Goal: Understand process/instructions

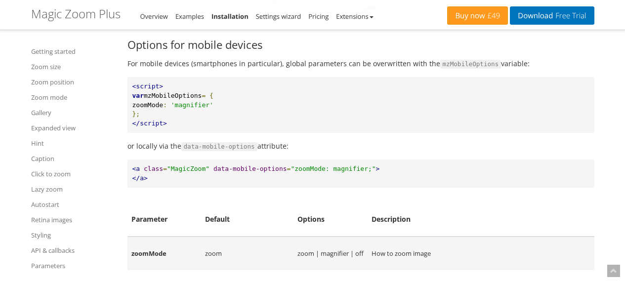
scroll to position [12678, 0]
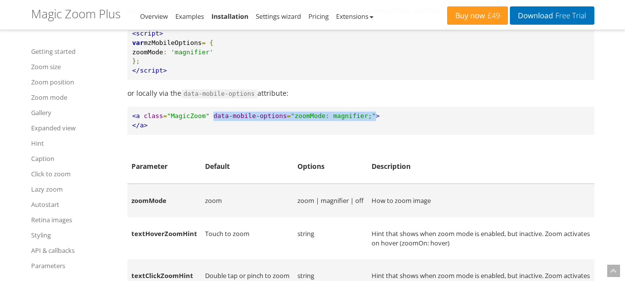
drag, startPoint x: 206, startPoint y: 176, endPoint x: 355, endPoint y: 180, distance: 149.3
click at [355, 135] on pre "<a class = "MagicZoom" data-mobile-options = "zoomMode: magnifier;" > </a>" at bounding box center [360, 121] width 467 height 28
copy pre "data-mobile-options = "zoomMode: magnifier;""
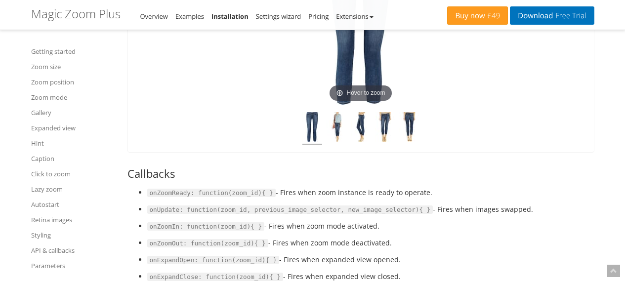
scroll to position [10800, 0]
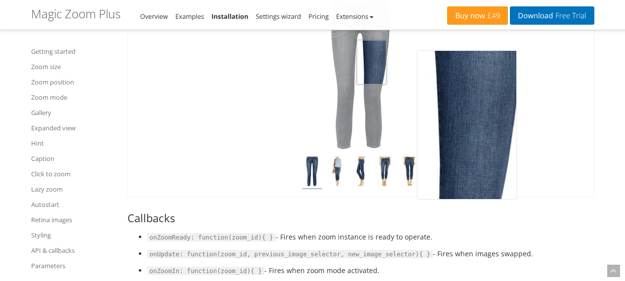
click at [372, 112] on img at bounding box center [360, 75] width 99 height 148
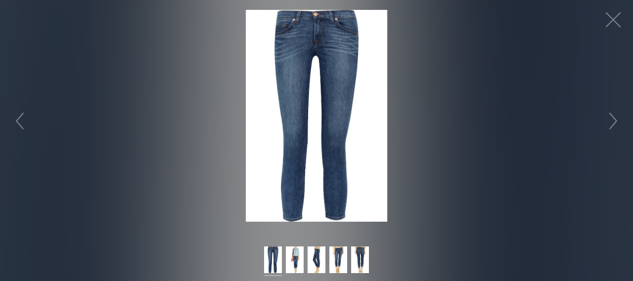
click at [313, 89] on img at bounding box center [316, 116] width 141 height 212
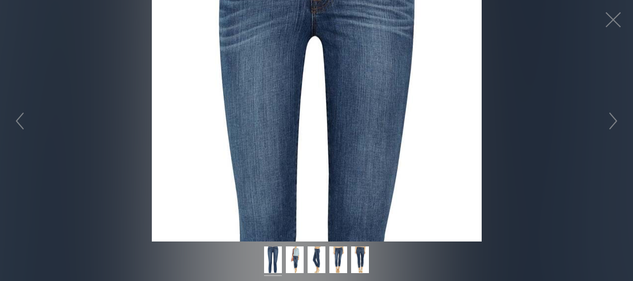
click at [313, 89] on figure "Click to expand" at bounding box center [316, 121] width 633 height 242
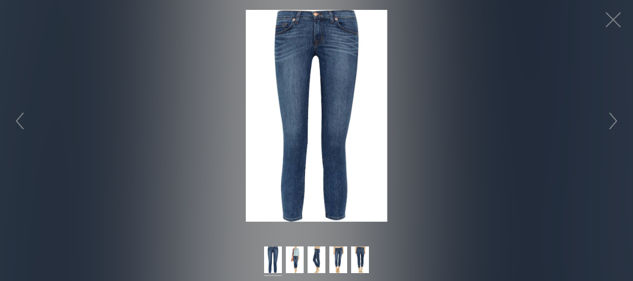
click at [313, 89] on img at bounding box center [316, 116] width 141 height 212
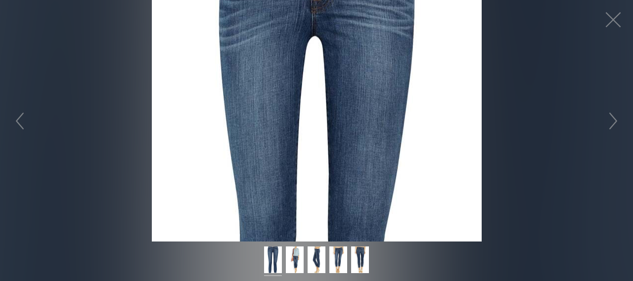
click at [313, 89] on figure "Click to expand" at bounding box center [316, 121] width 633 height 242
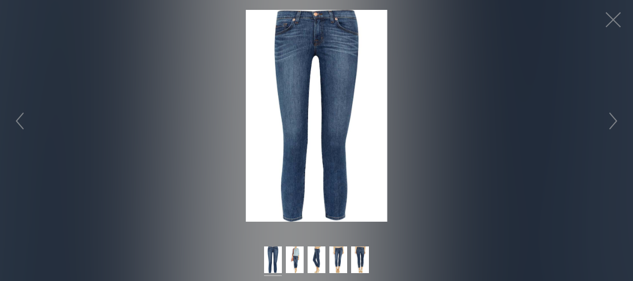
click at [595, 14] on figure "Click to expand" at bounding box center [316, 116] width 633 height 212
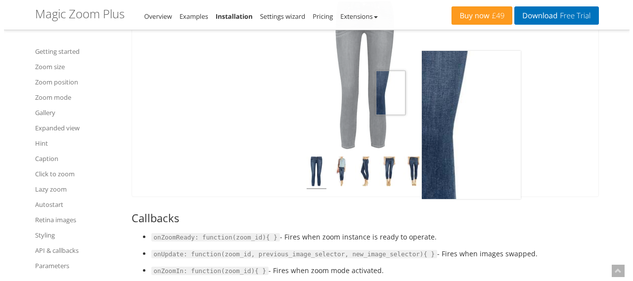
scroll to position [10701, 0]
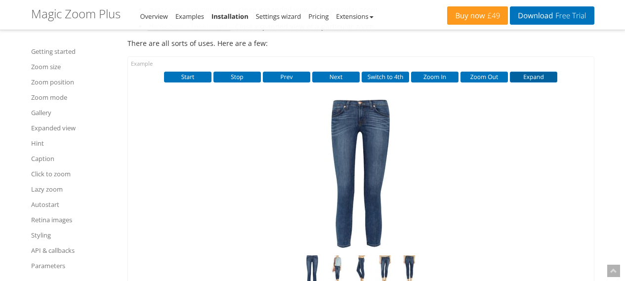
click at [518, 83] on button "Expand" at bounding box center [533, 77] width 47 height 11
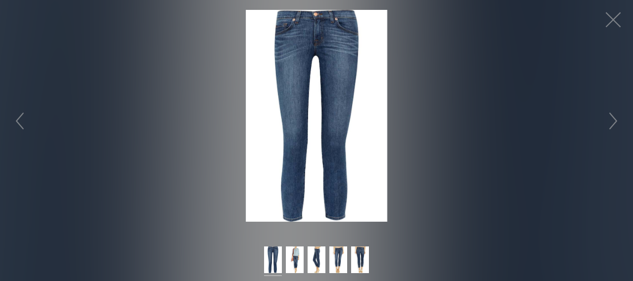
click at [378, 93] on img at bounding box center [316, 116] width 141 height 212
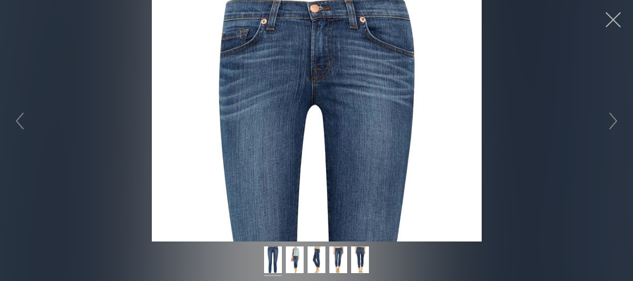
click at [604, 27] on button "button" at bounding box center [613, 20] width 30 height 30
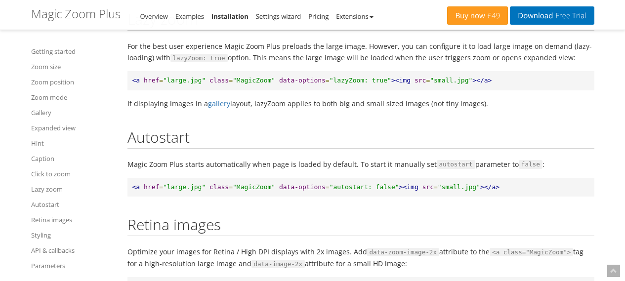
scroll to position [8922, 0]
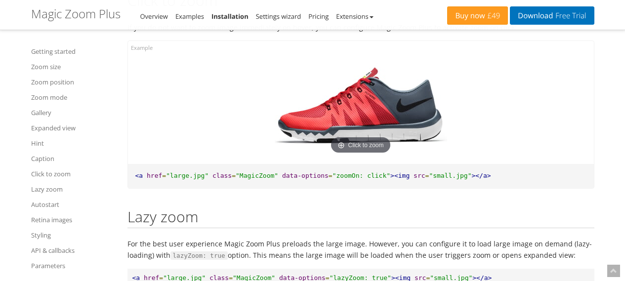
click at [358, 135] on img at bounding box center [361, 106] width 172 height 101
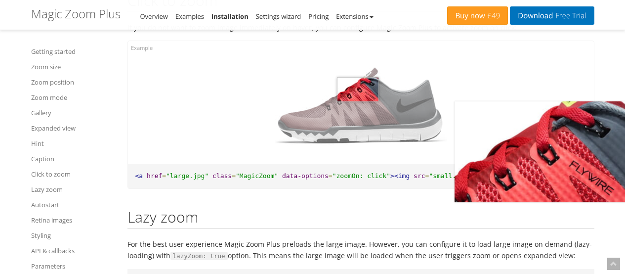
click at [358, 135] on img at bounding box center [361, 106] width 172 height 101
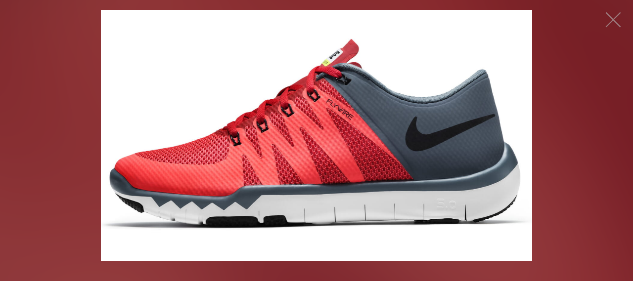
click at [358, 135] on img at bounding box center [316, 136] width 430 height 252
click at [358, 135] on figure "Click to expand" at bounding box center [316, 136] width 430 height 252
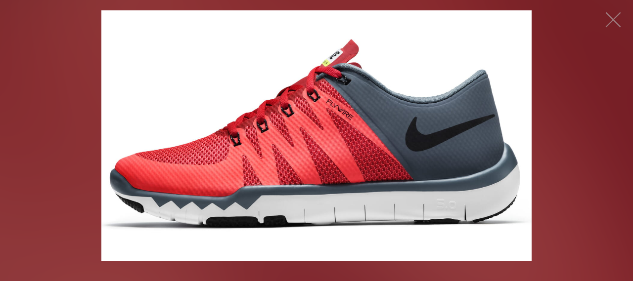
click at [358, 135] on img at bounding box center [316, 136] width 430 height 252
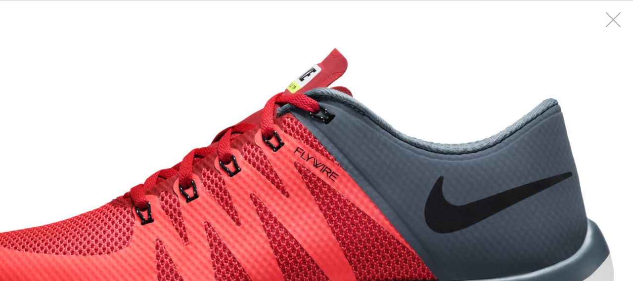
click at [625, 17] on button "button" at bounding box center [613, 20] width 30 height 30
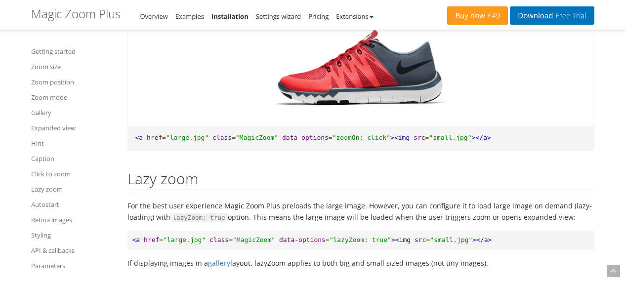
scroll to position [8971, 0]
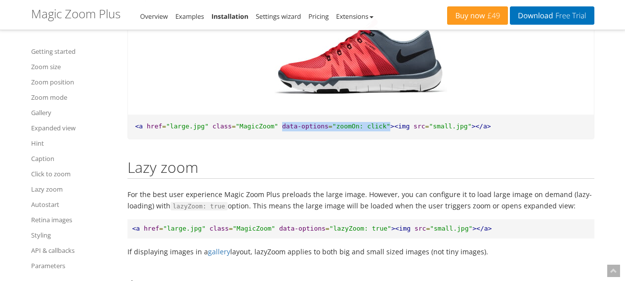
drag, startPoint x: 269, startPoint y: 169, endPoint x: 368, endPoint y: 171, distance: 98.4
click at [368, 139] on pre "<a href = "large.jpg" class = "MagicZoom" data-options = "zoomOn: click" ><img …" at bounding box center [361, 127] width 466 height 24
copy pre "data-options = "zoomOn: click""
click at [333, 130] on span ""zoomOn: click"" at bounding box center [362, 126] width 58 height 7
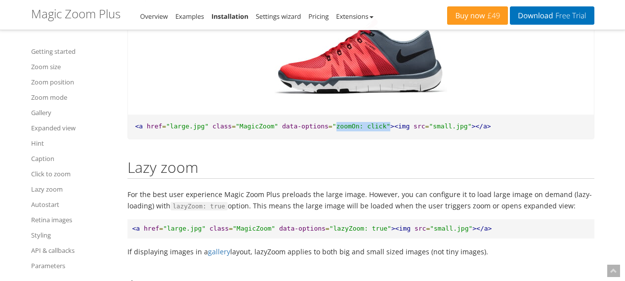
click at [363, 130] on span ""zoomOn: click"" at bounding box center [362, 126] width 58 height 7
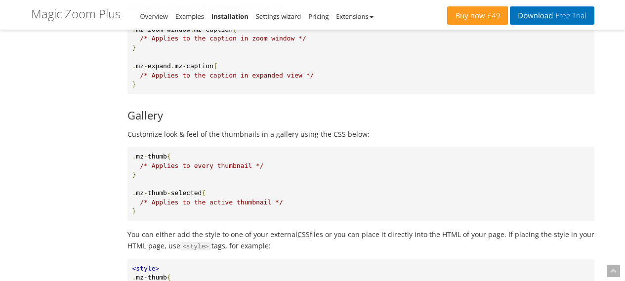
scroll to position [12875, 0]
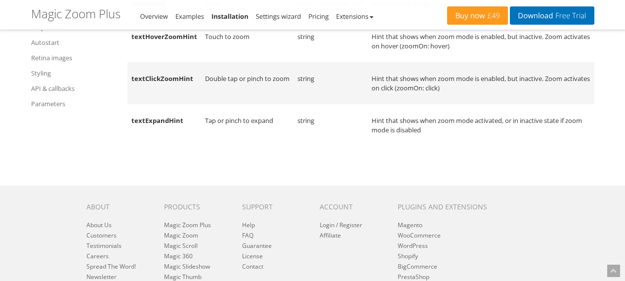
click at [159, 104] on td "textClickZoomHint" at bounding box center [164, 83] width 74 height 42
copy td "textClickZoomHint"
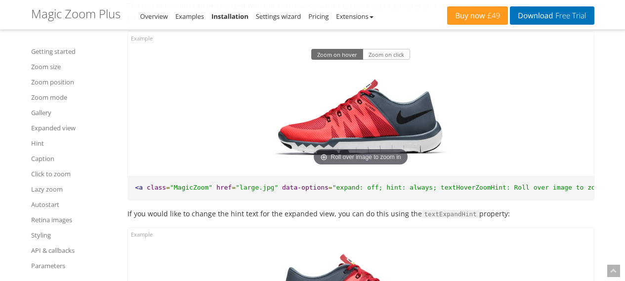
scroll to position [7993, 0]
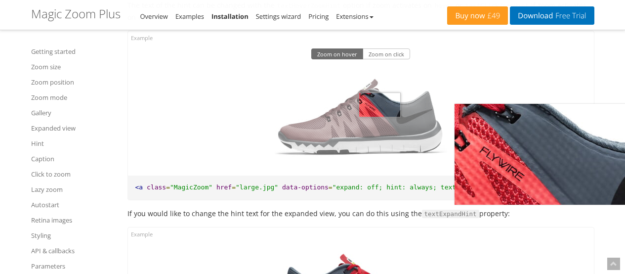
click at [380, 141] on img at bounding box center [361, 117] width 172 height 101
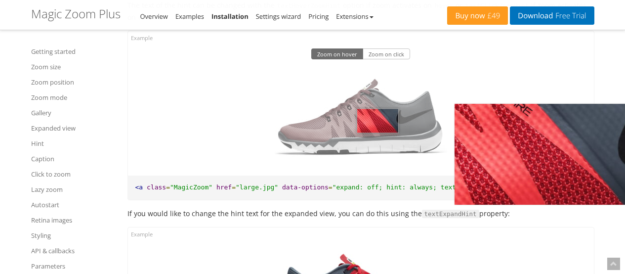
click at [378, 157] on img at bounding box center [361, 117] width 172 height 101
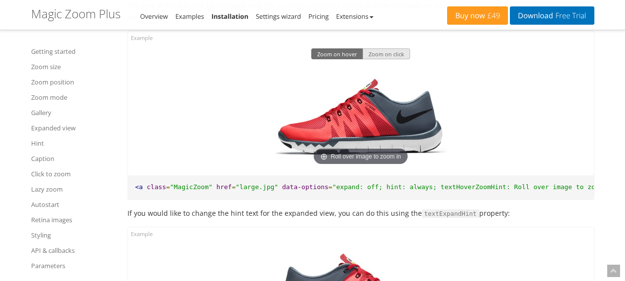
click at [384, 59] on button "Zoom on click" at bounding box center [386, 53] width 47 height 11
click at [364, 166] on img at bounding box center [361, 117] width 172 height 101
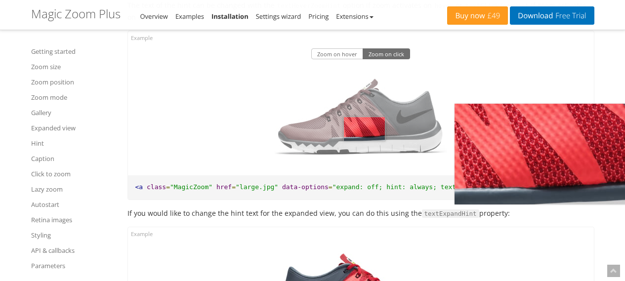
click at [364, 166] on img at bounding box center [361, 117] width 172 height 101
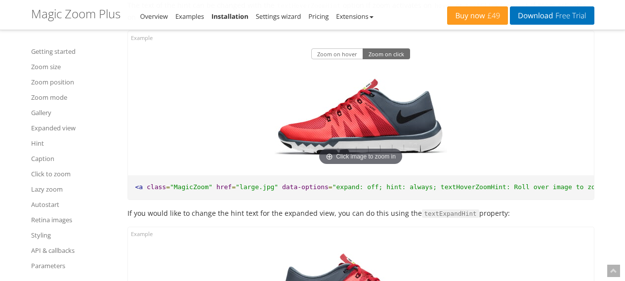
click at [364, 166] on img at bounding box center [361, 117] width 172 height 101
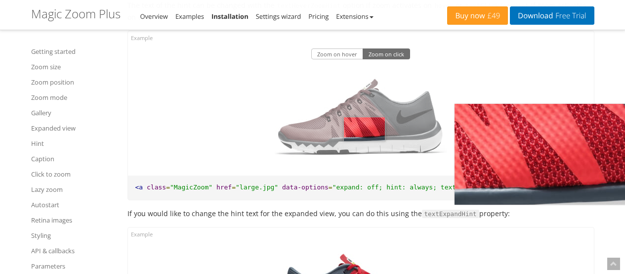
click at [364, 166] on img at bounding box center [361, 117] width 172 height 101
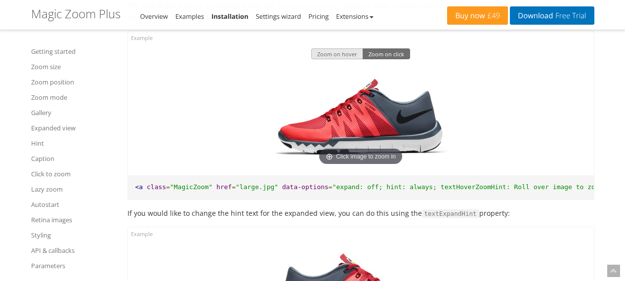
click at [318, 59] on button "Zoom on hover" at bounding box center [337, 53] width 52 height 11
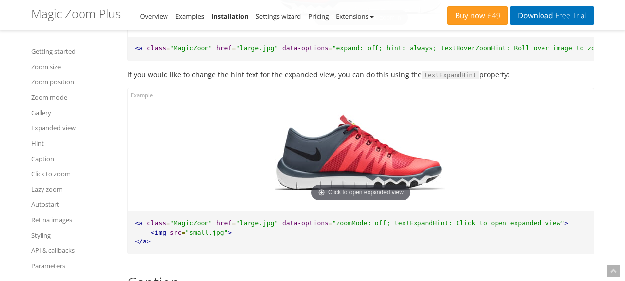
scroll to position [8142, 0]
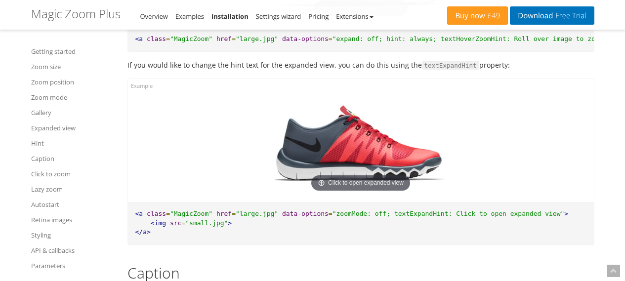
click at [355, 184] on img at bounding box center [361, 144] width 172 height 101
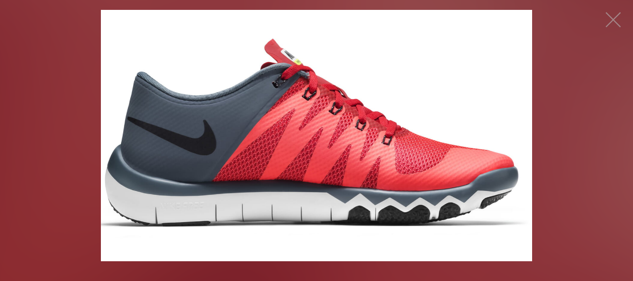
click at [349, 171] on img at bounding box center [316, 136] width 430 height 252
click at [349, 171] on figure "Click to open expanded view" at bounding box center [316, 136] width 430 height 252
click at [388, 160] on img at bounding box center [316, 136] width 430 height 252
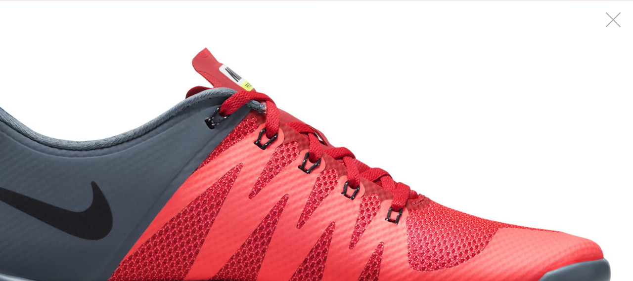
drag, startPoint x: 623, startPoint y: 31, endPoint x: 616, endPoint y: 28, distance: 7.3
click at [623, 31] on button "button" at bounding box center [613, 20] width 30 height 30
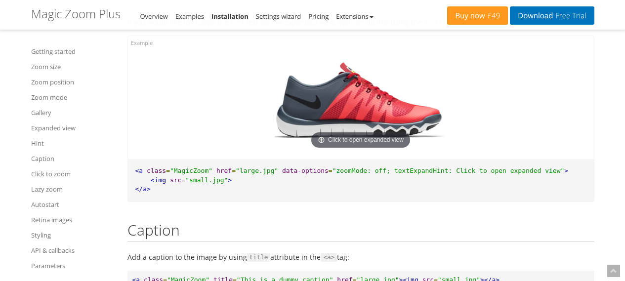
scroll to position [8191, 0]
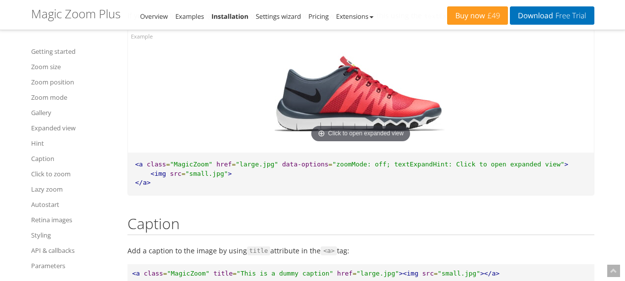
click at [193, 168] on span ""MagicZoom"" at bounding box center [191, 164] width 42 height 7
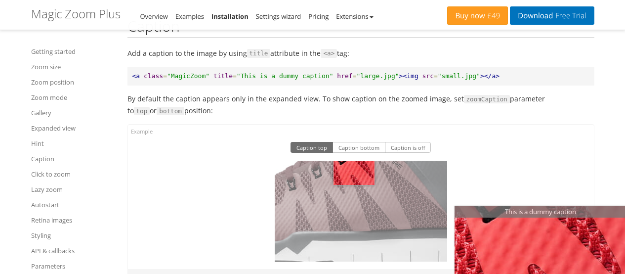
scroll to position [8438, 0]
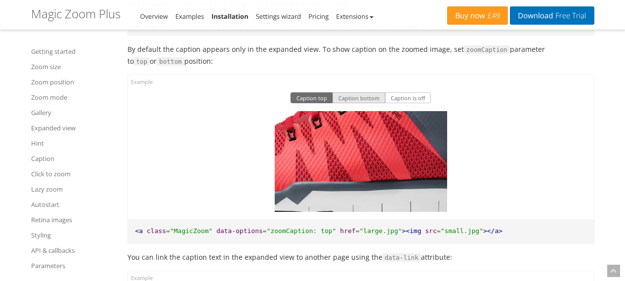
click at [371, 103] on button "Caption bottom" at bounding box center [359, 97] width 53 height 11
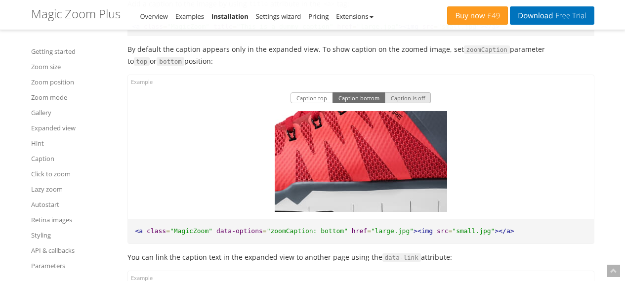
click at [400, 103] on button "Caption is off" at bounding box center [408, 97] width 46 height 11
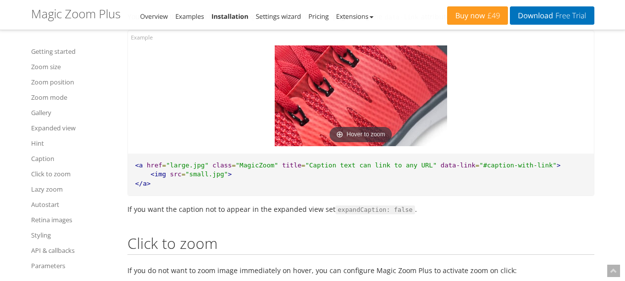
scroll to position [8685, 0]
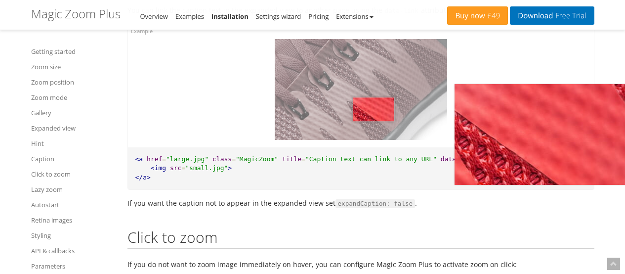
click at [374, 140] on img at bounding box center [361, 89] width 172 height 101
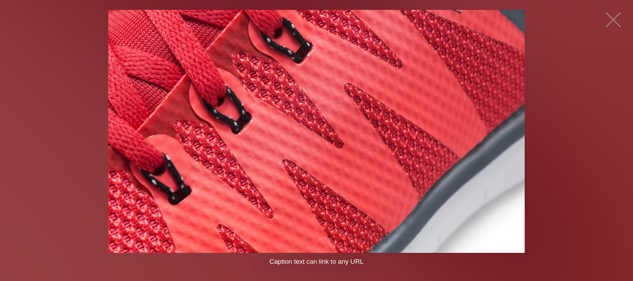
click at [291, 136] on img at bounding box center [316, 131] width 416 height 243
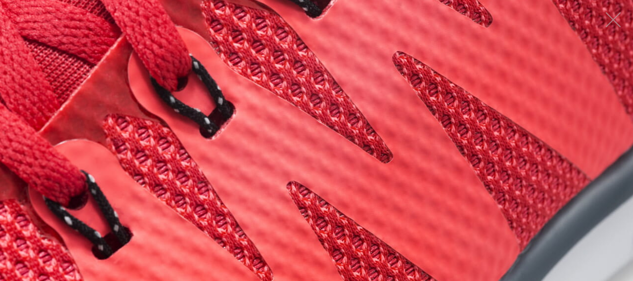
click at [291, 136] on figure "Click to expand" at bounding box center [316, 140] width 633 height 281
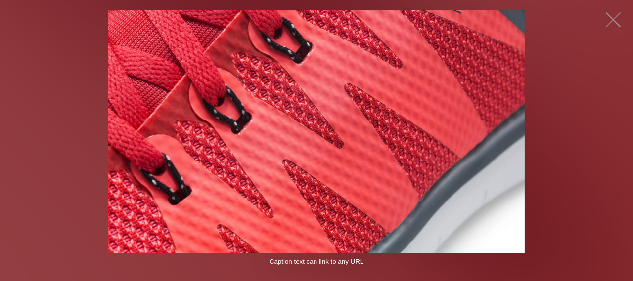
drag, startPoint x: 632, startPoint y: 141, endPoint x: 624, endPoint y: 141, distance: 7.9
click at [609, 15] on button "button" at bounding box center [613, 20] width 30 height 30
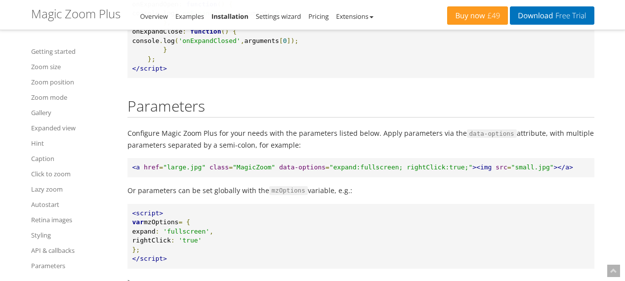
scroll to position [11343, 0]
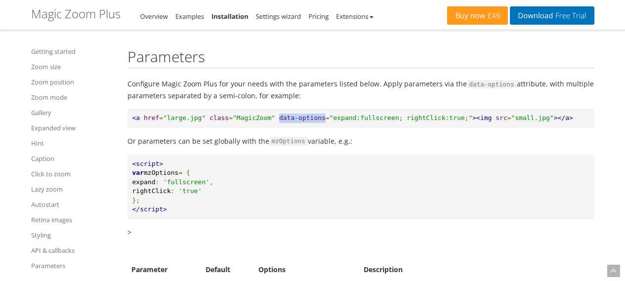
drag, startPoint x: 265, startPoint y: 171, endPoint x: 308, endPoint y: 172, distance: 42.5
click at [308, 128] on pre "<a href = "large.jpg" class = "MagicZoom" data-options = "expand:fullscreen; ri…" at bounding box center [360, 118] width 467 height 19
copy span "data-options"
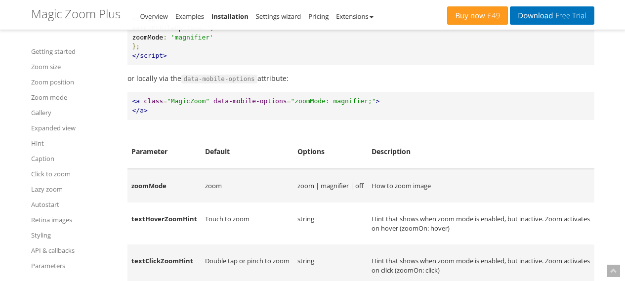
click at [320, 105] on span ""zoomMode: magnifier;"" at bounding box center [333, 100] width 85 height 7
click at [291, 105] on span ""zoomMode: magnifier;"" at bounding box center [333, 100] width 85 height 7
drag, startPoint x: 208, startPoint y: 163, endPoint x: 261, endPoint y: 165, distance: 52.9
click at [261, 105] on span "data-mobile-options" at bounding box center [250, 100] width 74 height 7
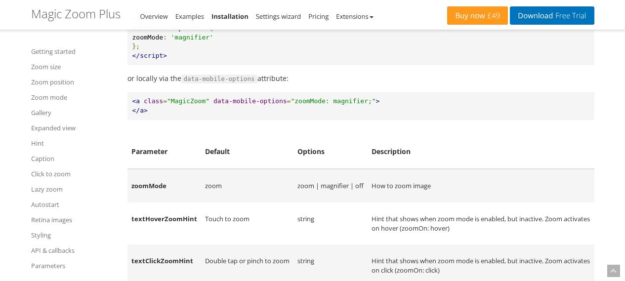
click at [241, 120] on pre "<a class = "MagicZoom" data-mobile-options = "zoomMode: magnifier;" > </a>" at bounding box center [360, 106] width 467 height 28
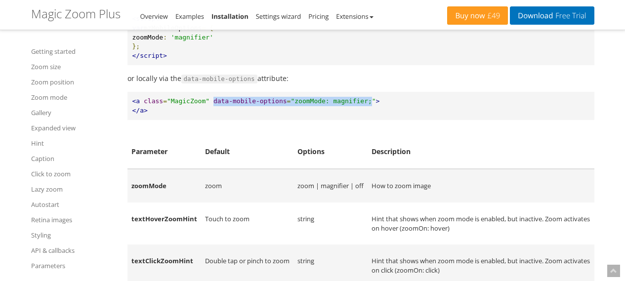
drag, startPoint x: 208, startPoint y: 163, endPoint x: 351, endPoint y: 161, distance: 143.3
click at [351, 120] on pre "<a class = "MagicZoom" data-mobile-options = "zoomMode: magnifier;" > </a>" at bounding box center [360, 106] width 467 height 28
copy pre "data-mobile-options = "zoomMode: magnifier;"
drag, startPoint x: 354, startPoint y: 161, endPoint x: 207, endPoint y: 159, distance: 147.3
click at [207, 120] on pre "<a class = "MagicZoom" data-mobile-options = "zoomMode: magnifier;" > </a>" at bounding box center [360, 106] width 467 height 28
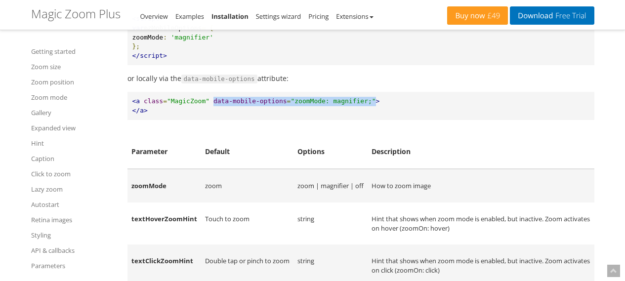
copy pre "data-mobile-options = "zoomMode: magnifier;""
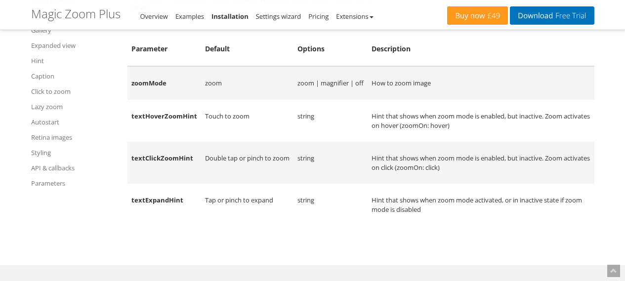
scroll to position [4554, 0]
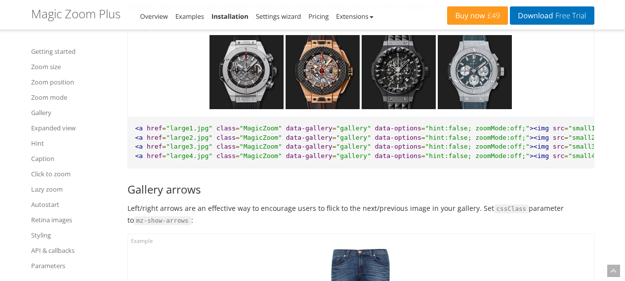
click at [432, 132] on span ""hint:false; zoomMode:off;"" at bounding box center [477, 128] width 104 height 7
copy span "false"
